Goal: Task Accomplishment & Management: Use online tool/utility

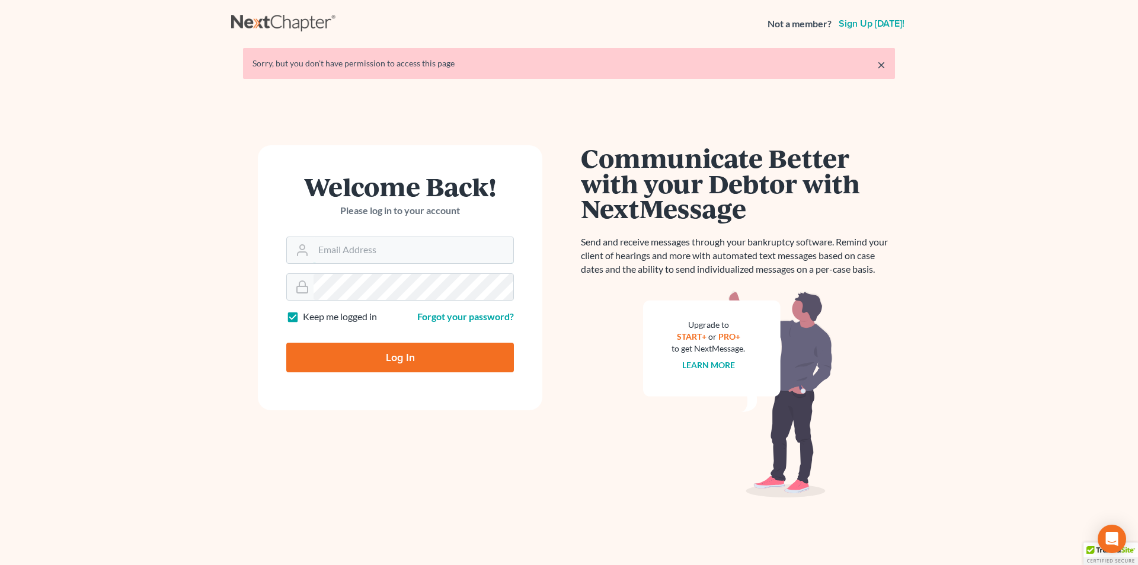
type input "[PERSON_NAME][EMAIL_ADDRESS][DOMAIN_NAME]"
click at [448, 356] on input "Log In" at bounding box center [400, 357] width 228 height 30
type input "Thinking..."
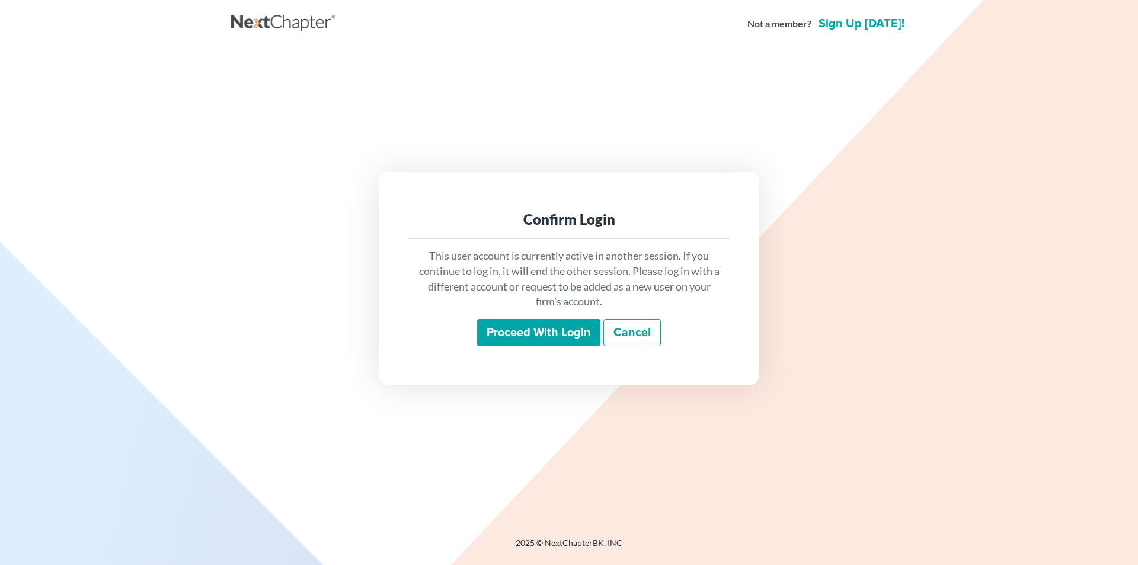
click at [536, 328] on input "Proceed with login" at bounding box center [538, 332] width 123 height 27
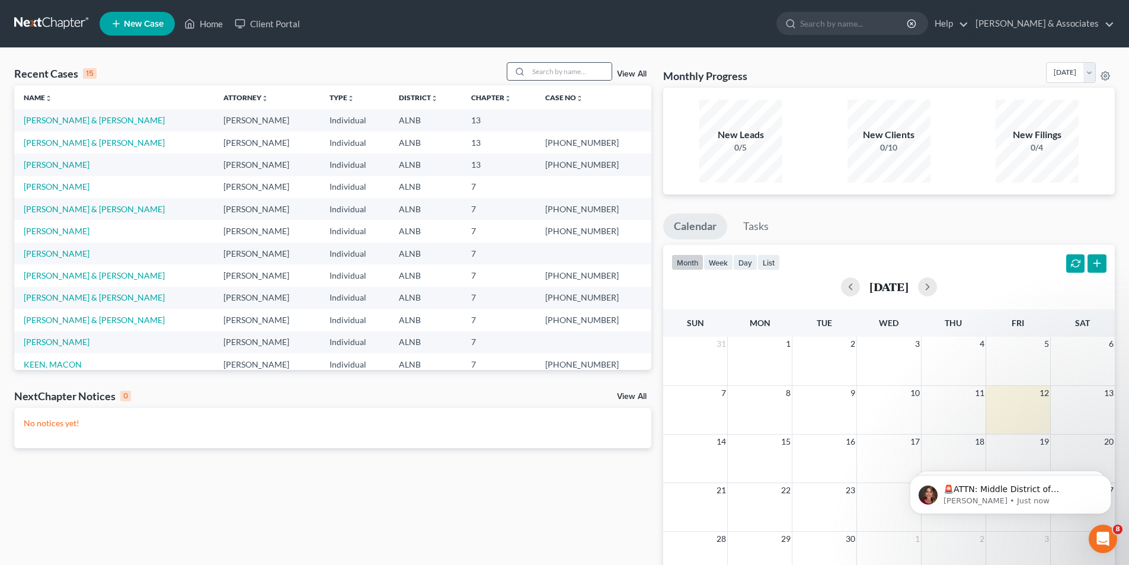
click at [573, 62] on div at bounding box center [559, 71] width 105 height 18
click at [581, 68] on input "search" at bounding box center [570, 71] width 83 height 17
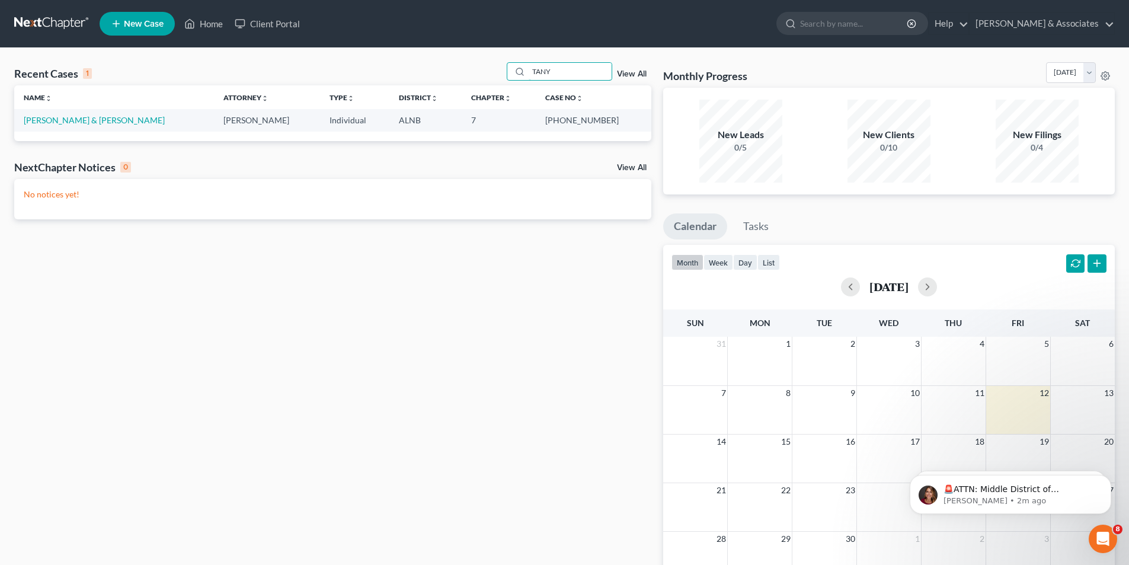
type input "TANY"
